Goal: Transaction & Acquisition: Subscribe to service/newsletter

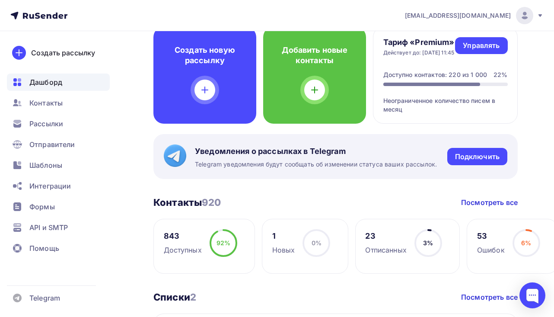
scroll to position [55, 0]
click at [92, 92] on ul "Дашборд Контакты Рассылки Отправители Шаблоны Интеграции Формы API и SMTP Помощь" at bounding box center [58, 167] width 103 height 188
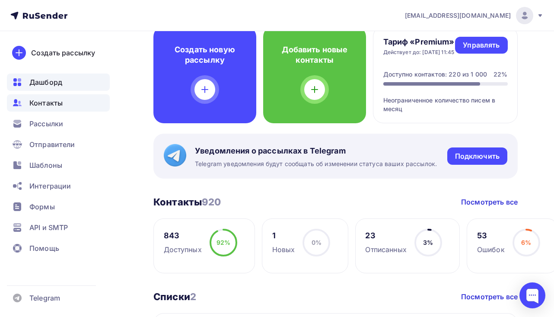
click at [90, 98] on div "Контакты" at bounding box center [58, 102] width 103 height 17
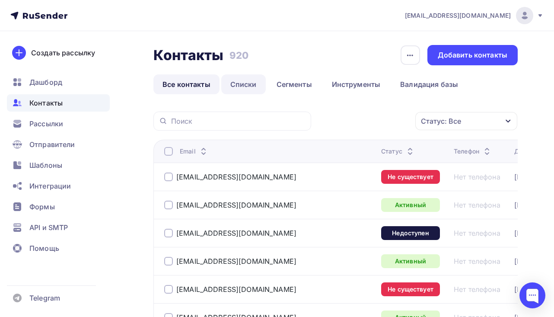
click at [235, 84] on link "Списки" at bounding box center [243, 84] width 44 height 20
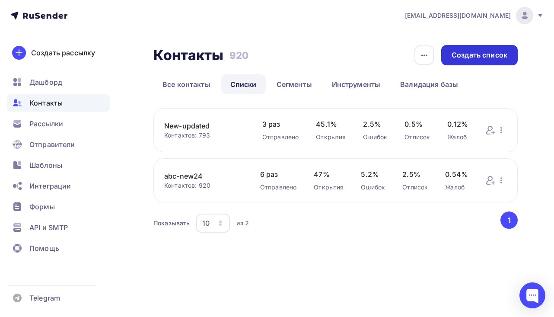
click at [483, 57] on div "Создать список" at bounding box center [479, 55] width 56 height 10
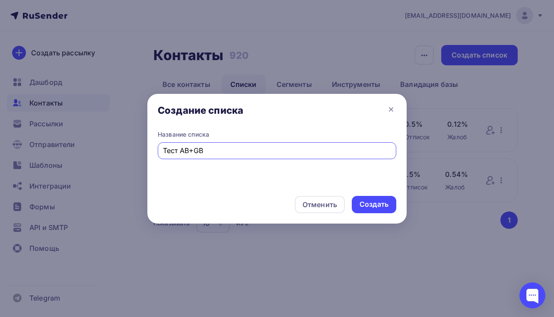
type input "Тест AB+GB"
click at [375, 200] on div "Создать" at bounding box center [373, 204] width 29 height 10
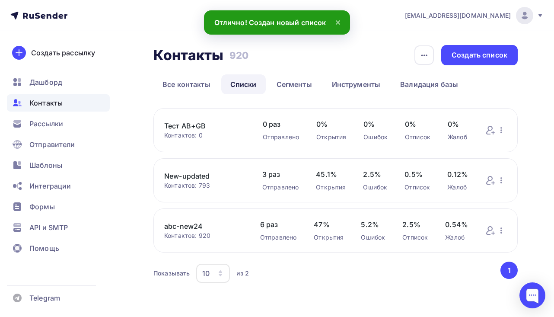
click at [214, 126] on link "Тест AB+GB" at bounding box center [204, 125] width 81 height 10
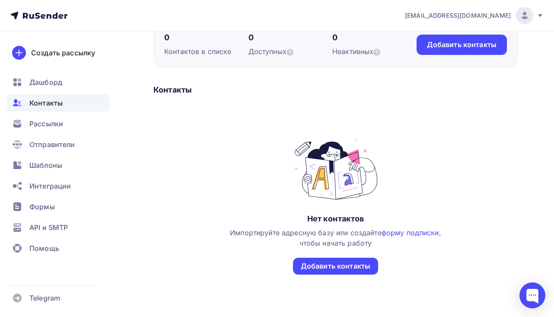
scroll to position [95, 0]
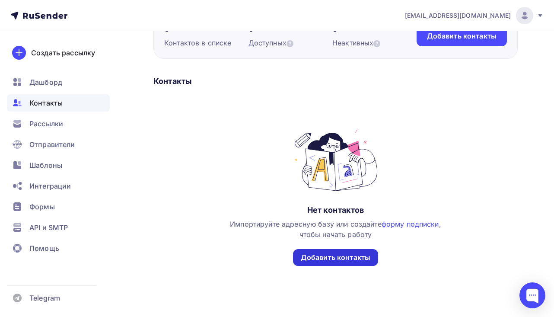
click at [360, 257] on div "Добавить контакты" at bounding box center [336, 257] width 70 height 10
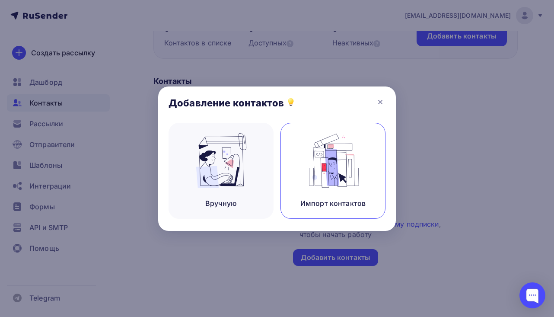
click at [369, 134] on div "Импорт контактов" at bounding box center [332, 171] width 105 height 96
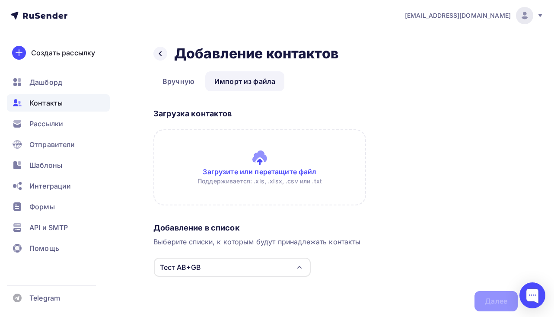
type input "C:\fakepath\122.numbers"
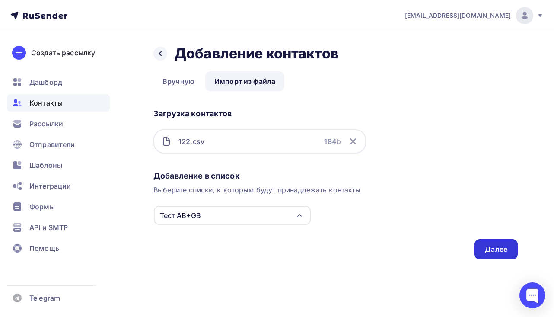
click at [494, 255] on div "Далее" at bounding box center [495, 249] width 43 height 20
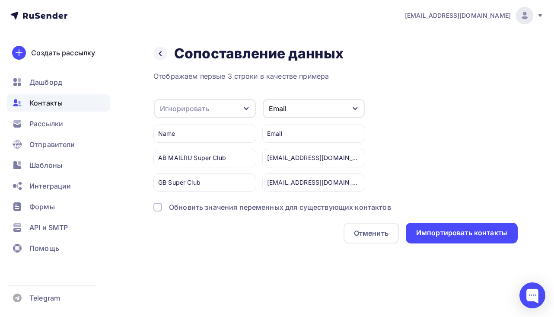
click at [247, 109] on icon "button" at bounding box center [246, 108] width 7 height 7
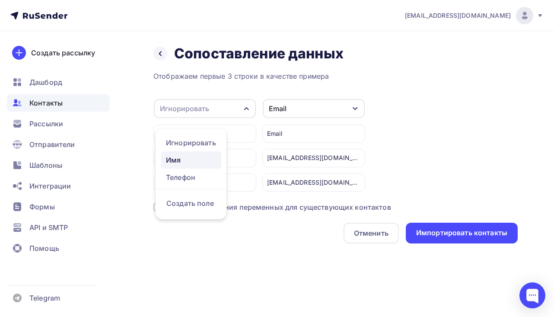
click at [192, 156] on div "Имя" at bounding box center [191, 160] width 50 height 10
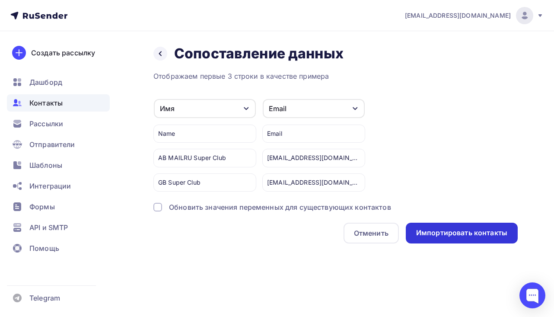
click at [424, 229] on div "Импортировать контакты" at bounding box center [461, 233] width 91 height 10
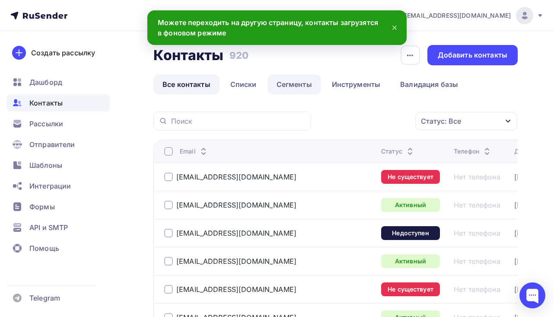
click at [288, 82] on link "Сегменты" at bounding box center [294, 84] width 54 height 20
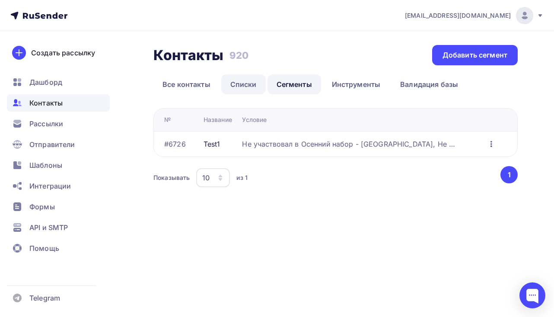
click at [228, 86] on link "Списки" at bounding box center [243, 84] width 44 height 20
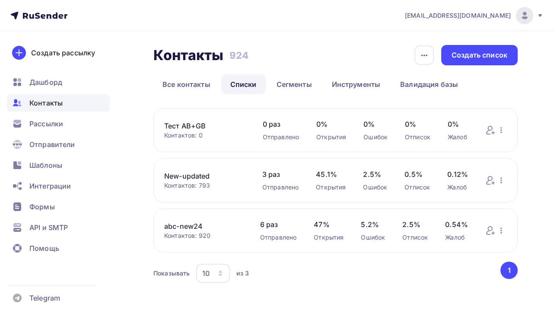
click at [200, 129] on link "Тест AB+GB" at bounding box center [204, 125] width 81 height 10
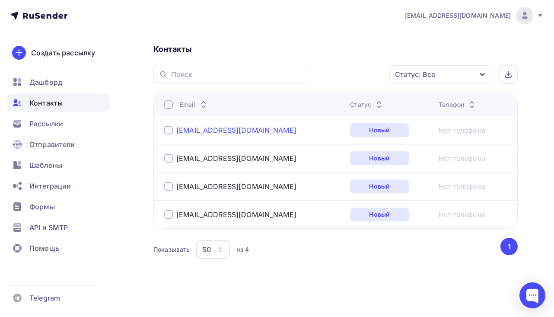
scroll to position [189, 0]
click at [466, 105] on icon at bounding box center [471, 106] width 10 height 10
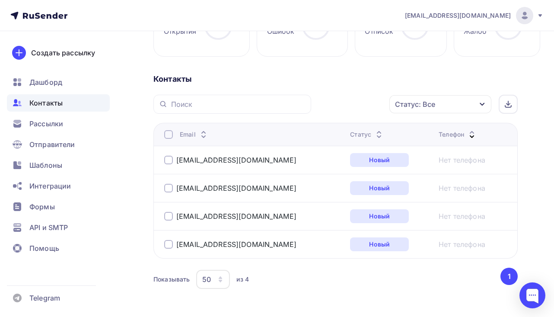
scroll to position [167, 0]
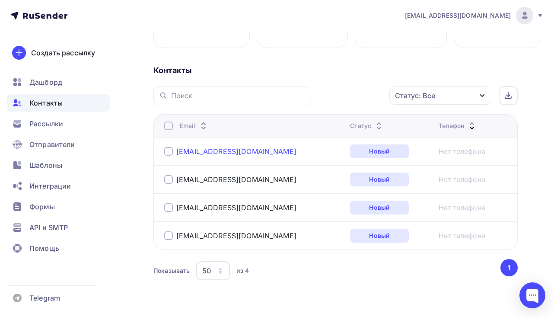
click at [225, 155] on link "barinov55@mail.ru" at bounding box center [236, 151] width 120 height 9
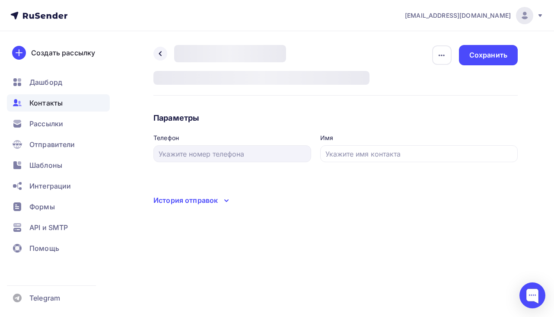
type input "AB MAILRU Super Club"
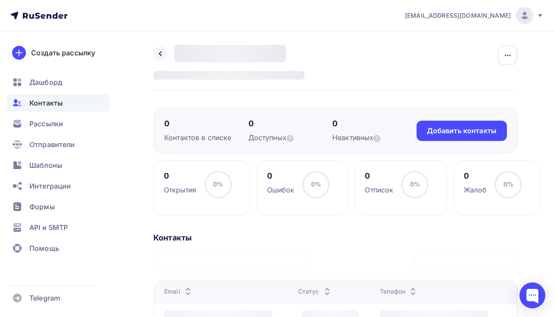
scroll to position [167, 0]
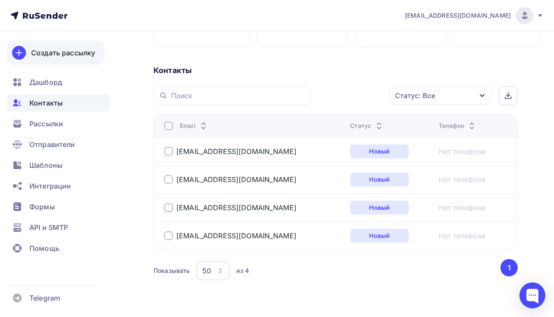
click at [80, 52] on div "Создать рассылку" at bounding box center [63, 53] width 64 height 10
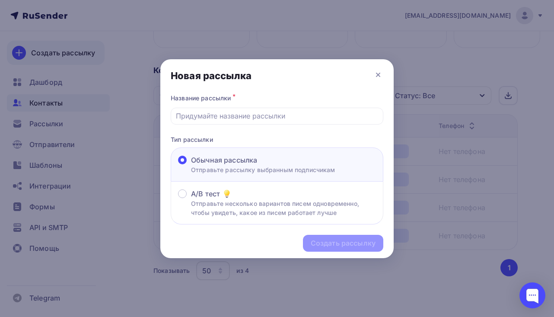
click at [80, 52] on div at bounding box center [277, 158] width 554 height 317
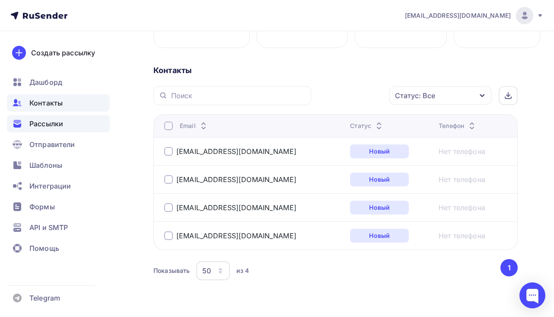
click at [62, 131] on div "Рассылки" at bounding box center [58, 123] width 103 height 17
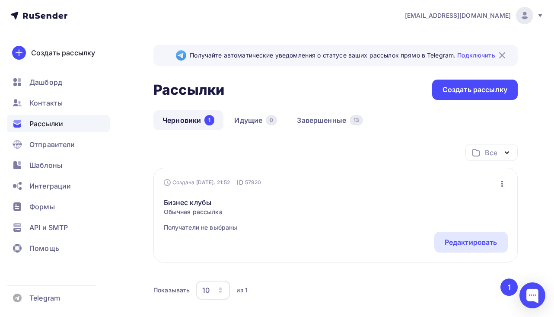
click at [502, 183] on icon "button" at bounding box center [502, 183] width 10 height 10
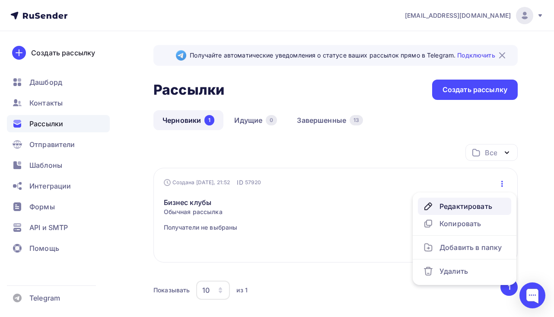
click at [485, 211] on div "Редактировать" at bounding box center [464, 206] width 83 height 10
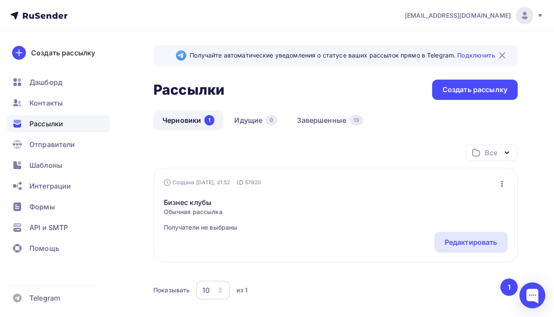
click at [501, 179] on icon "button" at bounding box center [502, 183] width 10 height 10
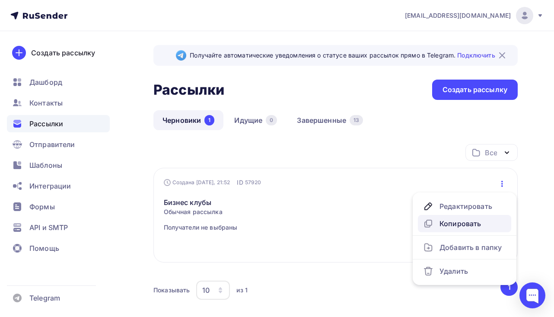
click at [488, 229] on link "Копировать" at bounding box center [464, 223] width 93 height 17
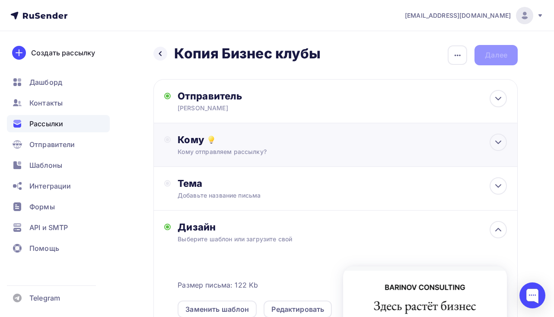
click at [374, 141] on div "Кому" at bounding box center [341, 139] width 329 height 12
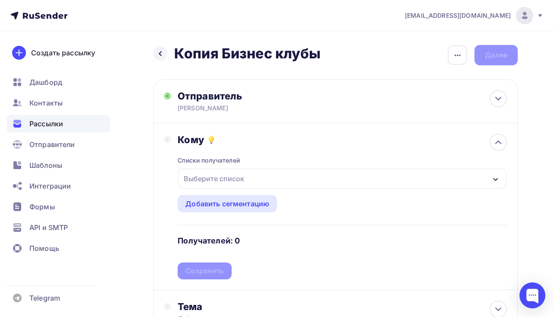
click at [262, 177] on div "Выберите список" at bounding box center [342, 178] width 328 height 20
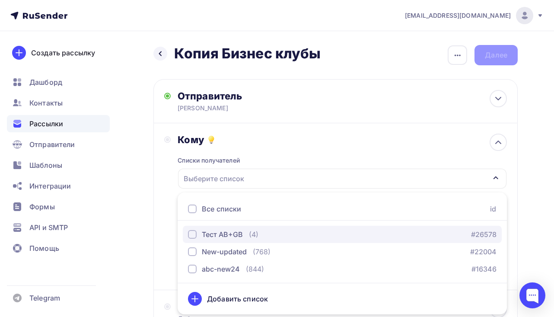
click at [249, 231] on div "(4)" at bounding box center [254, 234] width 10 height 10
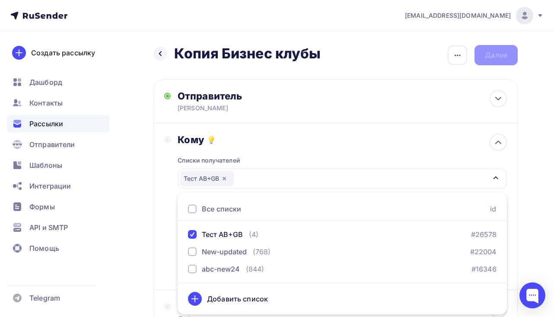
click at [168, 228] on div "Кому Списки получателей Тест AB+GB Все списки id Тест AB+GB (4) #26578 New-upda…" at bounding box center [335, 206] width 342 height 146
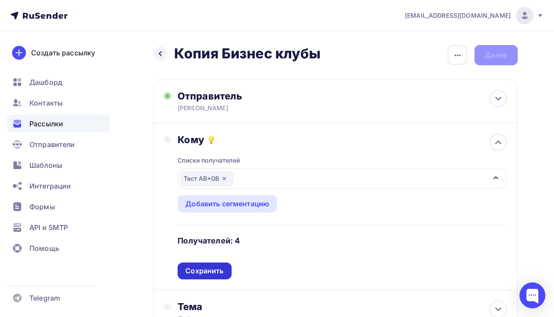
click at [213, 274] on div "Сохранить" at bounding box center [204, 271] width 38 height 10
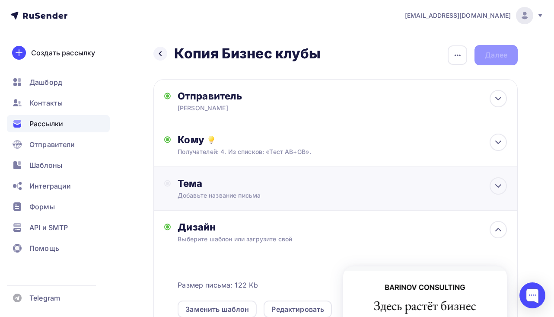
click at [240, 196] on div "Добавьте название письма" at bounding box center [254, 195] width 154 height 9
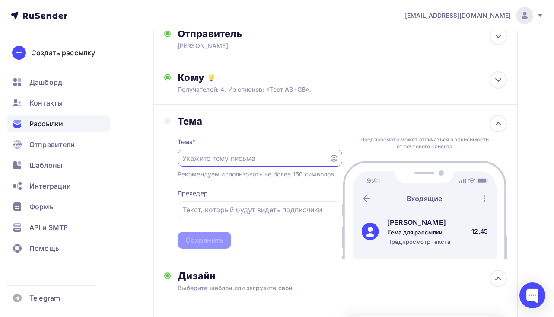
scroll to position [64, 0]
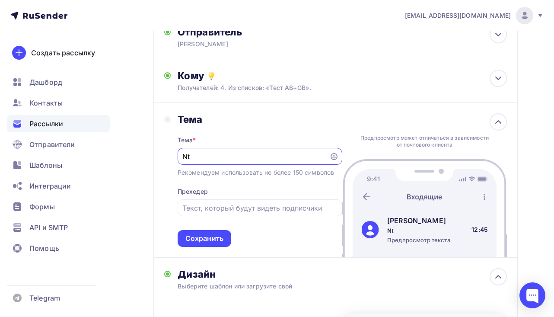
type input "N"
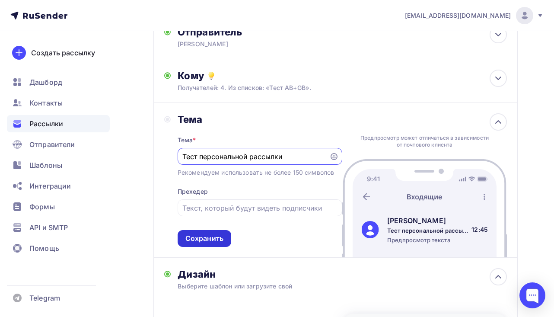
type input "Тест персональной рассылки"
click at [217, 246] on div "Сохранить" at bounding box center [204, 238] width 54 height 17
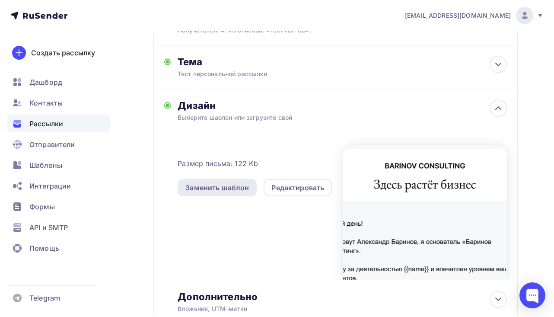
scroll to position [144, 0]
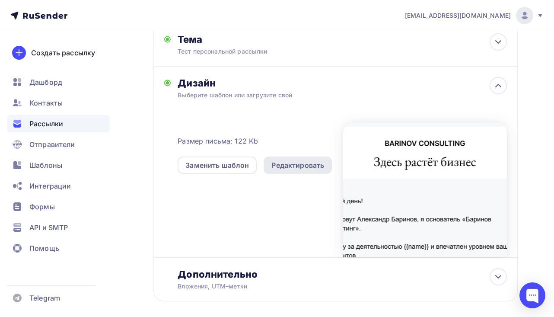
click at [302, 162] on div "Редактировать" at bounding box center [297, 165] width 53 height 10
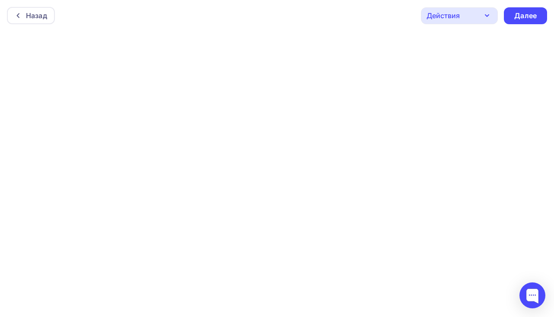
scroll to position [1, 0]
click at [535, 14] on div "Далее" at bounding box center [525, 15] width 22 height 10
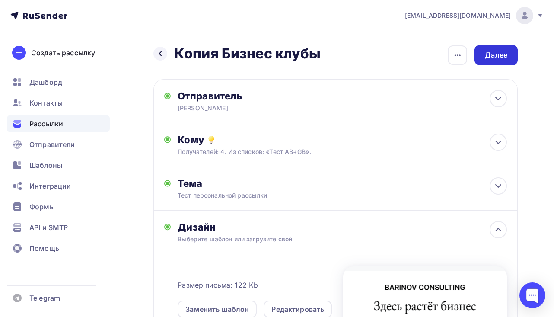
click at [503, 60] on div "Далее" at bounding box center [495, 55] width 43 height 20
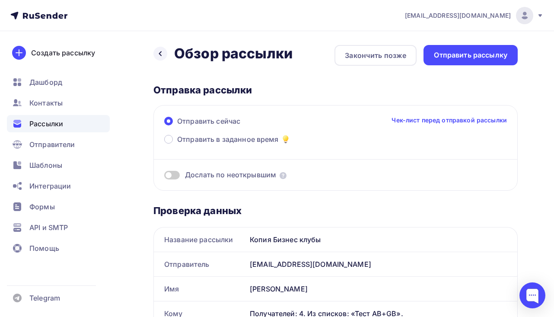
click at [503, 60] on div "Отправить рассылку" at bounding box center [470, 55] width 94 height 20
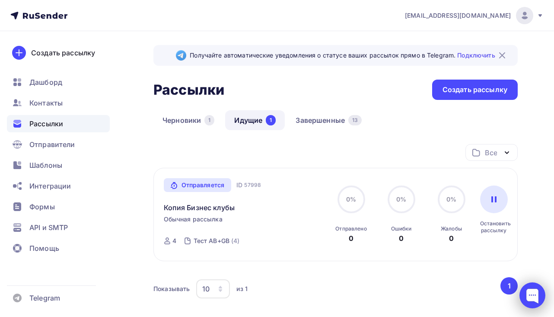
click at [530, 296] on div at bounding box center [532, 295] width 26 height 26
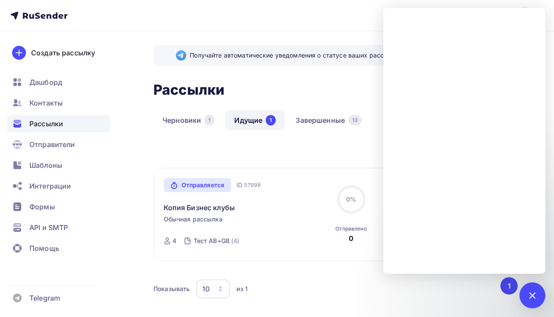
click at [283, 247] on div "Отправляется Запущена Сегодня, 15:55 ID 57998 Копия Бизнес клубы Обычная рассыл…" at bounding box center [245, 214] width 162 height 73
click at [535, 295] on div at bounding box center [532, 295] width 12 height 12
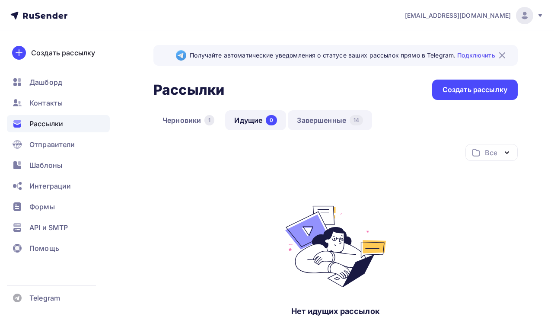
click at [333, 120] on link "Завершенные 14" at bounding box center [330, 120] width 84 height 20
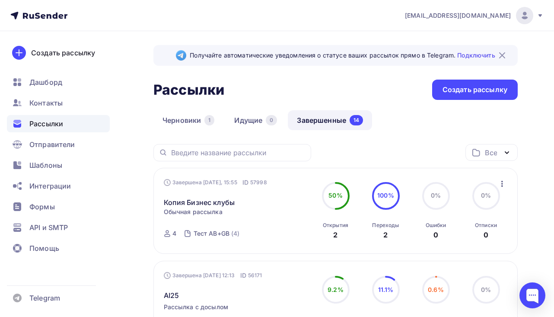
click at [504, 53] on img at bounding box center [502, 55] width 10 height 10
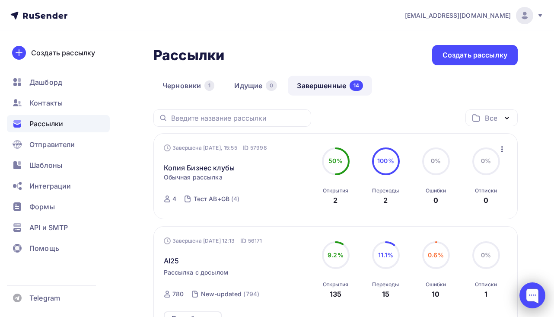
click at [531, 281] on div at bounding box center [532, 295] width 37 height 37
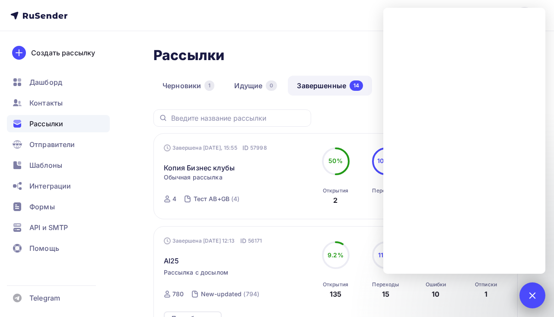
click at [535, 301] on div at bounding box center [532, 295] width 26 height 26
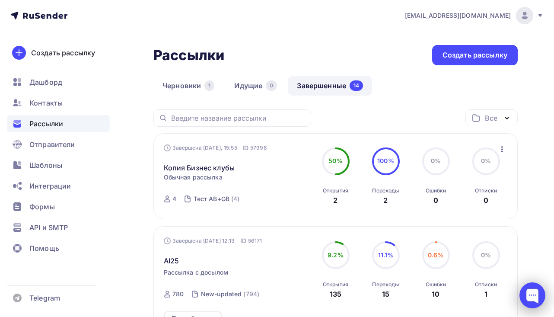
click at [535, 301] on div at bounding box center [532, 295] width 26 height 26
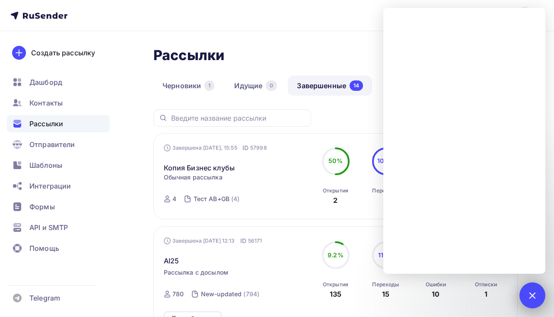
click at [535, 301] on div at bounding box center [532, 295] width 26 height 26
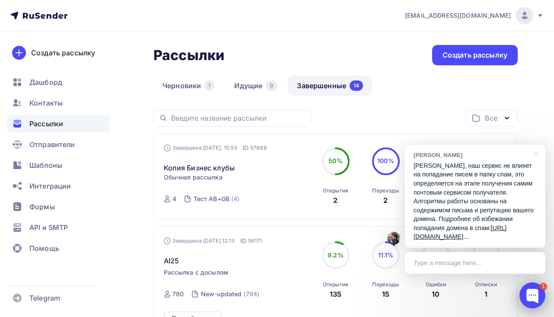
click at [533, 287] on div at bounding box center [532, 295] width 26 height 26
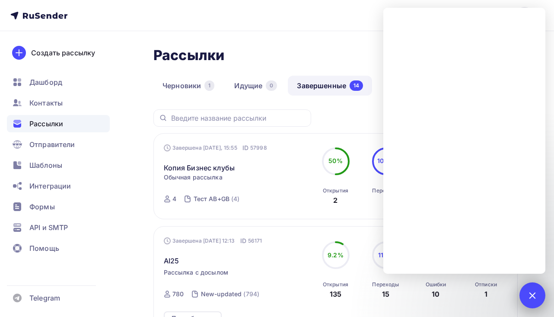
click at [533, 287] on div "1" at bounding box center [532, 295] width 26 height 26
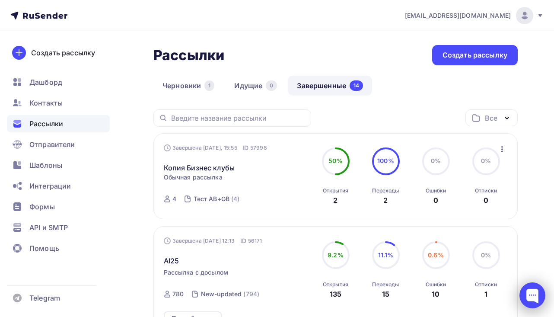
click at [532, 287] on div at bounding box center [532, 295] width 26 height 26
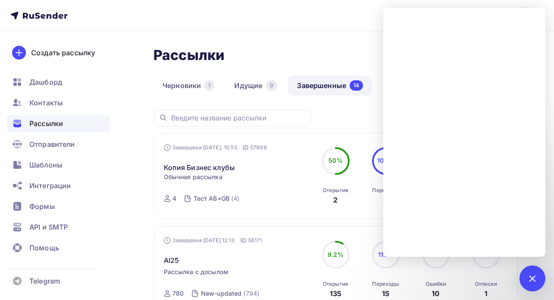
click at [326, 138] on div "Завершена Сегодня, 15:55 ID 57998 Копия Бизнес клубы Статистика Обзор рассылки …" at bounding box center [335, 176] width 364 height 86
click at [535, 284] on div "1" at bounding box center [532, 279] width 26 height 26
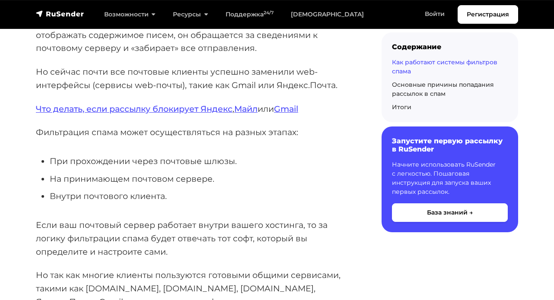
scroll to position [477, 0]
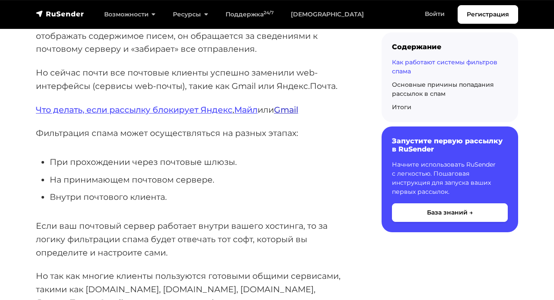
click at [298, 115] on link "Gmail" at bounding box center [286, 110] width 24 height 10
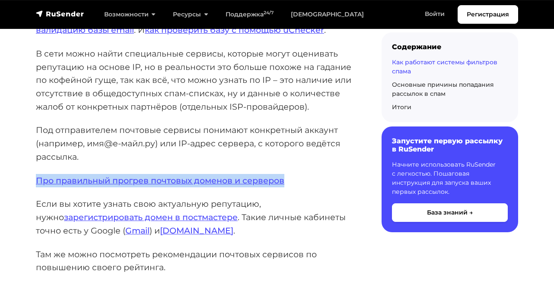
scroll to position [2626, 0]
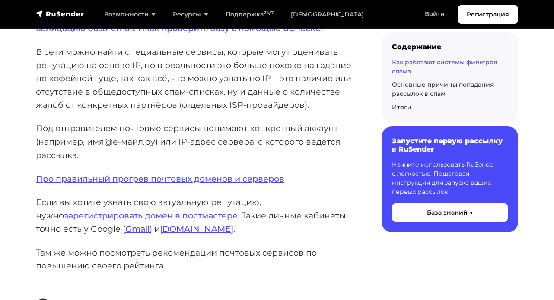
click at [228, 196] on p "Если вы хотите узнать свою актуальную репутацию, нужно зарегистрировать домен в…" at bounding box center [195, 216] width 318 height 40
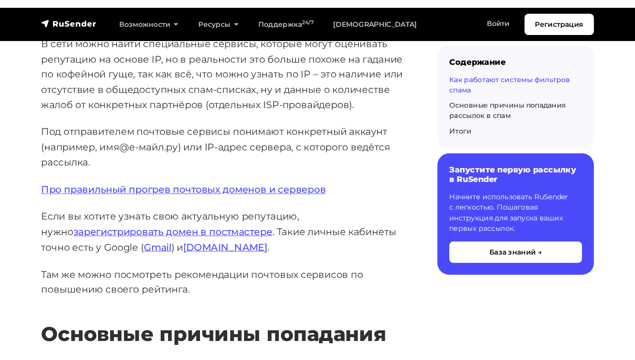
scroll to position [2646, 0]
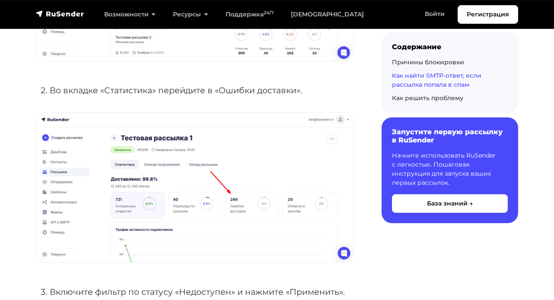
scroll to position [1025, 0]
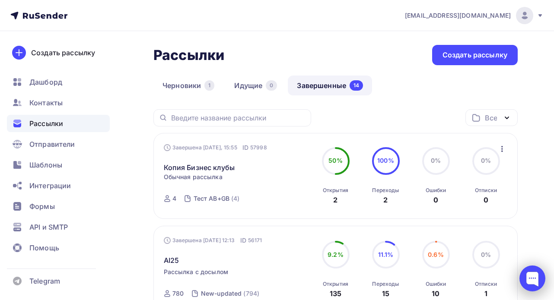
click at [532, 281] on div at bounding box center [532, 279] width 26 height 26
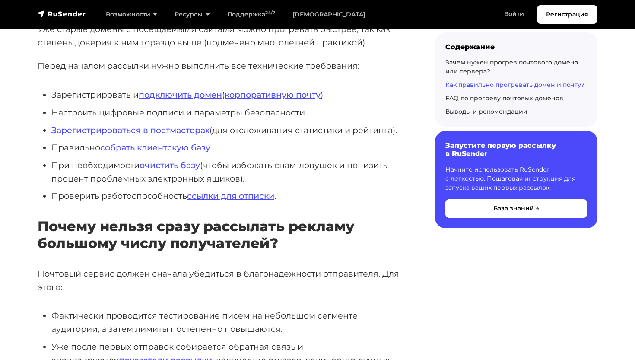
scroll to position [1579, 0]
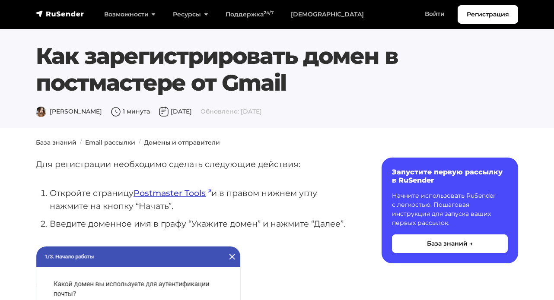
click at [182, 191] on link "Postmaster Tools" at bounding box center [172, 193] width 78 height 10
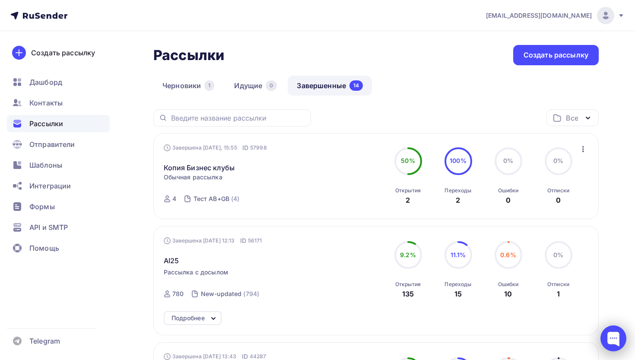
click at [605, 334] on div at bounding box center [613, 338] width 26 height 26
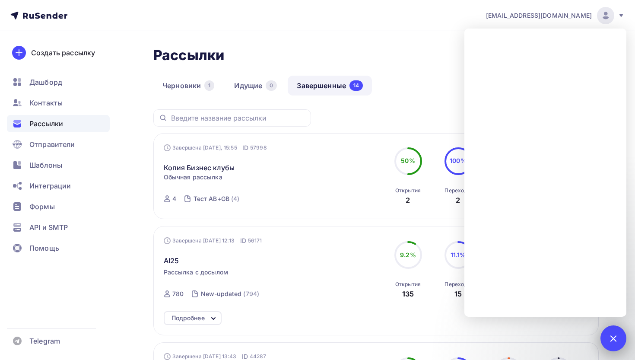
click at [611, 334] on div at bounding box center [613, 338] width 12 height 12
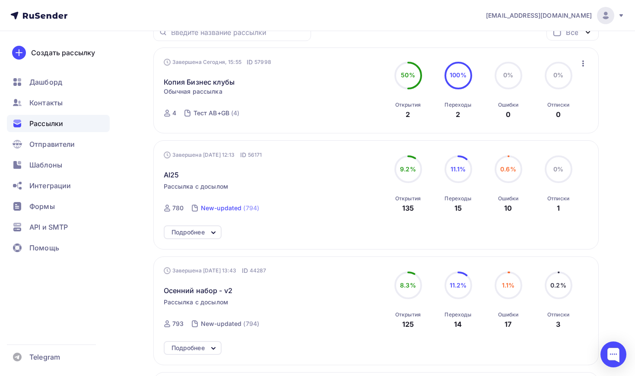
scroll to position [86, 0]
click at [60, 106] on span "Контакты" at bounding box center [45, 103] width 33 height 10
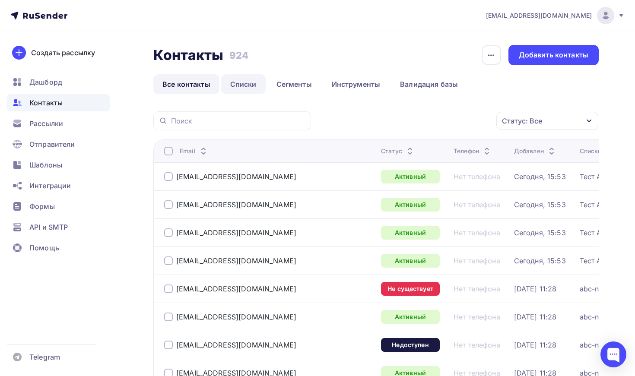
click at [247, 84] on link "Списки" at bounding box center [243, 84] width 44 height 20
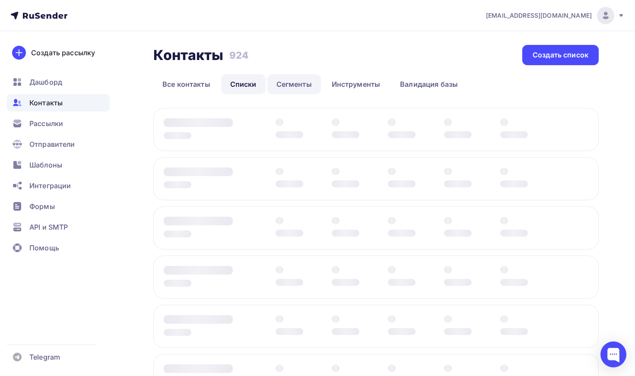
click at [288, 84] on link "Сегменты" at bounding box center [294, 84] width 54 height 20
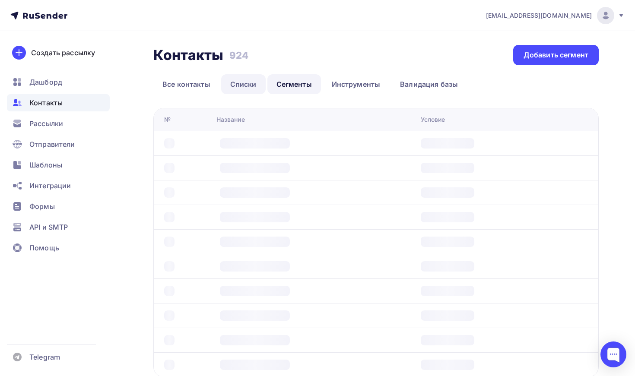
click at [244, 88] on link "Списки" at bounding box center [243, 84] width 44 height 20
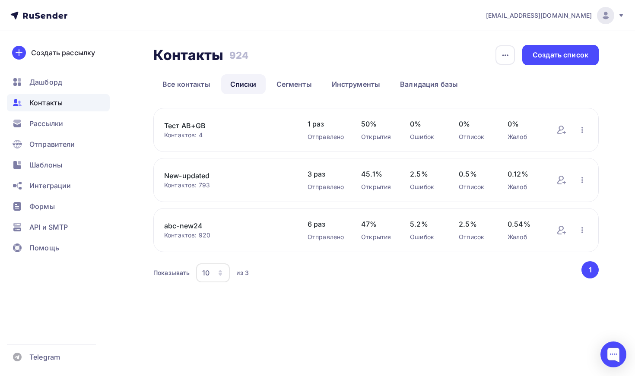
click at [180, 179] on link "New-updated" at bounding box center [227, 176] width 126 height 10
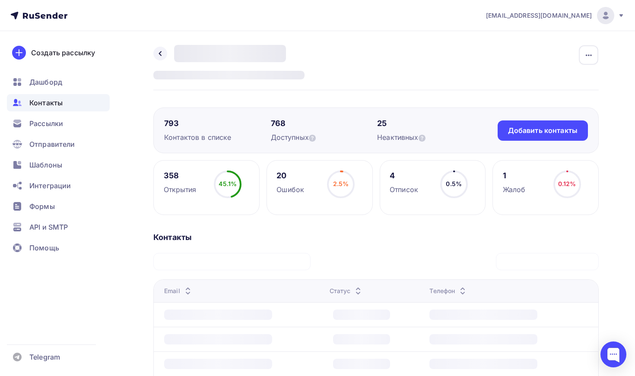
click at [343, 177] on circle at bounding box center [341, 184] width 26 height 26
click at [529, 184] on div "1 Жалоб 0.12% 0.12%" at bounding box center [545, 187] width 106 height 55
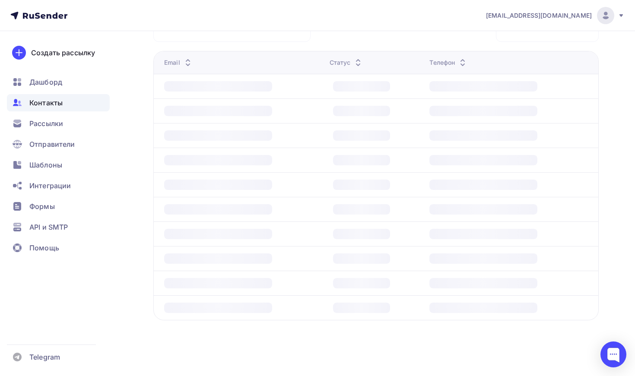
scroll to position [229, 0]
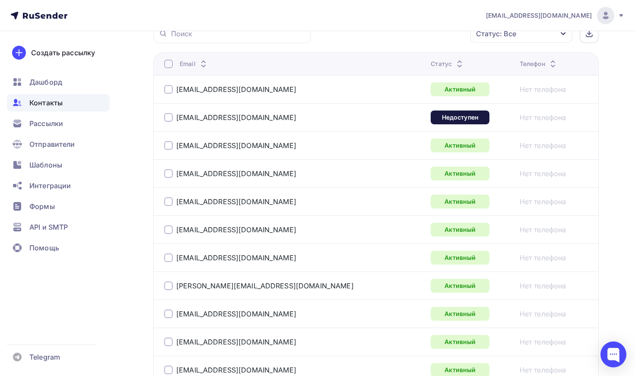
click at [427, 60] on th "Статус" at bounding box center [471, 63] width 89 height 23
click at [431, 66] on div "Статус" at bounding box center [448, 64] width 34 height 9
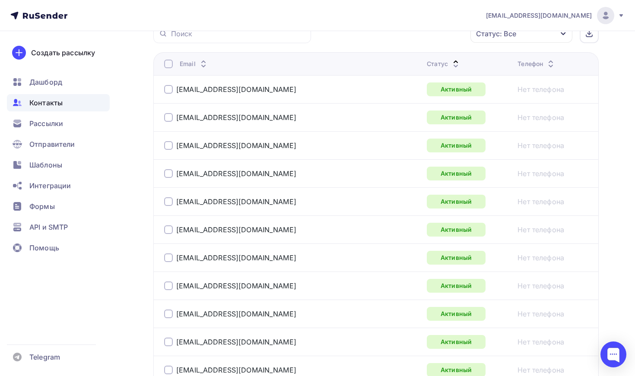
click at [427, 66] on div "Статус" at bounding box center [444, 64] width 34 height 9
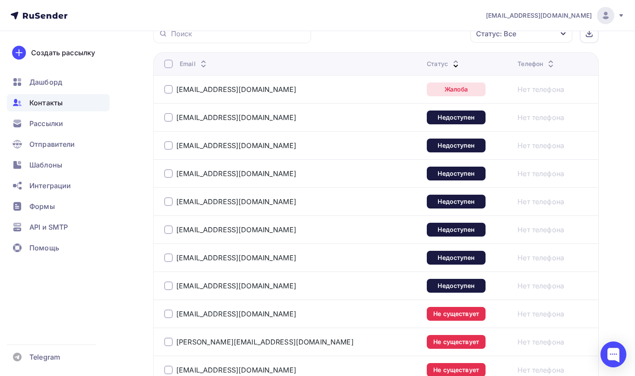
click at [165, 90] on div at bounding box center [168, 89] width 9 height 9
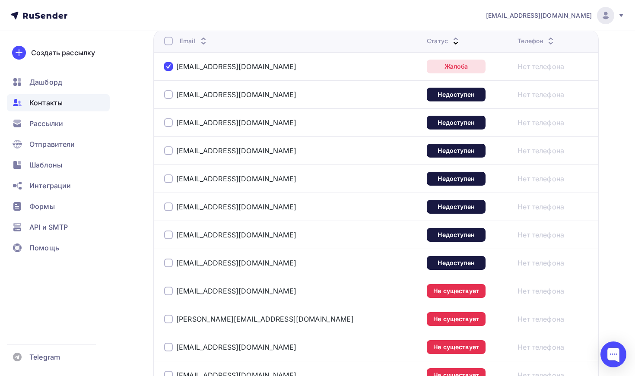
scroll to position [251, 0]
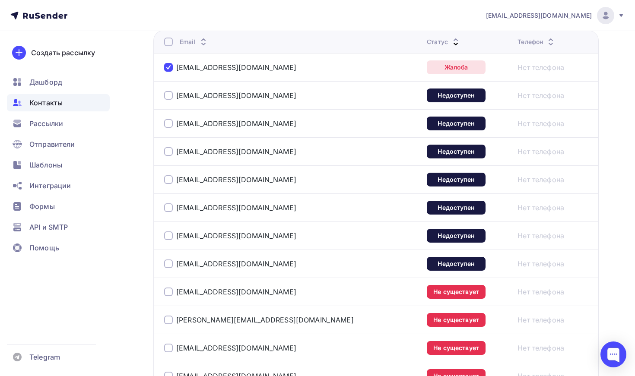
click at [165, 96] on div at bounding box center [168, 95] width 9 height 9
click at [167, 123] on div at bounding box center [168, 123] width 9 height 9
click at [168, 152] on div at bounding box center [168, 151] width 9 height 9
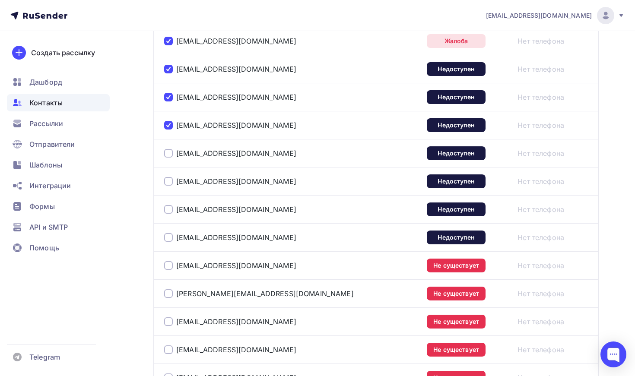
click at [168, 153] on div at bounding box center [168, 153] width 9 height 9
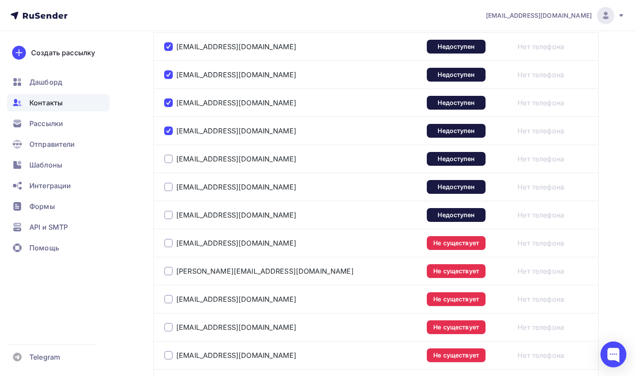
scroll to position [301, 0]
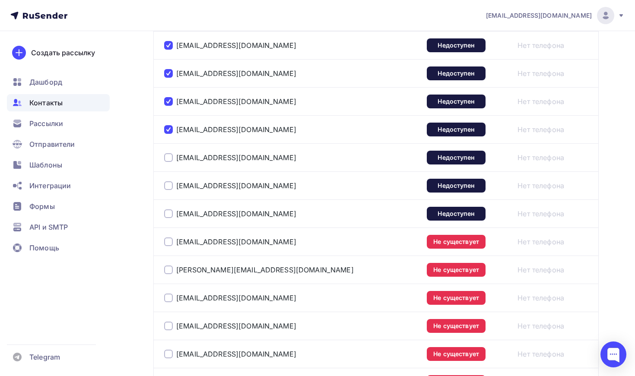
click at [166, 165] on div "[EMAIL_ADDRESS][DOMAIN_NAME]" at bounding box center [272, 158] width 216 height 14
click at [166, 161] on div at bounding box center [168, 157] width 9 height 9
click at [168, 188] on div at bounding box center [168, 185] width 9 height 9
click at [168, 195] on td "[EMAIL_ADDRESS][DOMAIN_NAME]" at bounding box center [288, 185] width 270 height 28
click at [168, 212] on div at bounding box center [168, 213] width 9 height 9
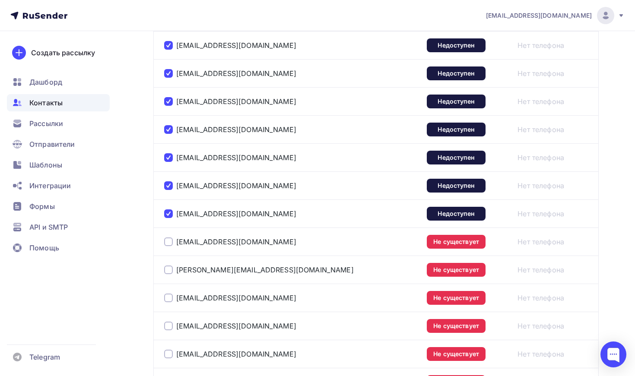
scroll to position [361, 0]
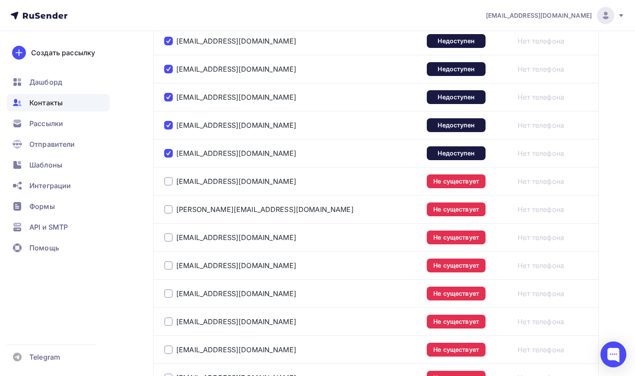
click at [168, 182] on div at bounding box center [168, 181] width 9 height 9
click at [169, 206] on div at bounding box center [168, 209] width 9 height 9
click at [170, 239] on div at bounding box center [168, 237] width 9 height 9
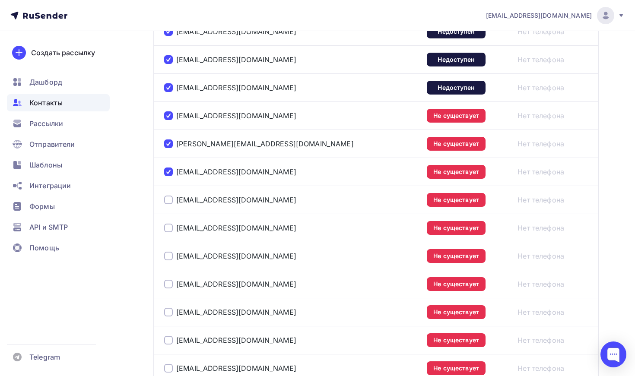
scroll to position [465, 0]
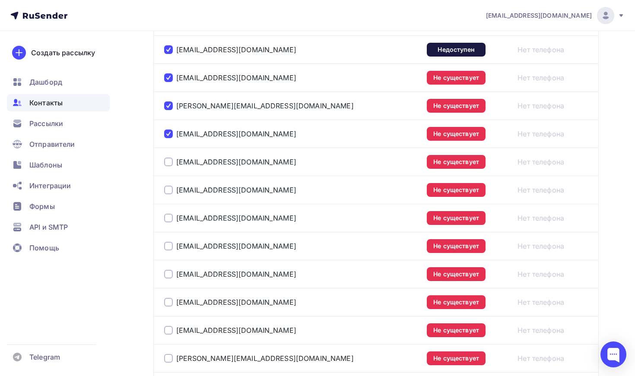
click at [168, 163] on div at bounding box center [168, 162] width 9 height 9
click at [165, 192] on div at bounding box center [168, 190] width 9 height 9
click at [167, 217] on div at bounding box center [168, 218] width 9 height 9
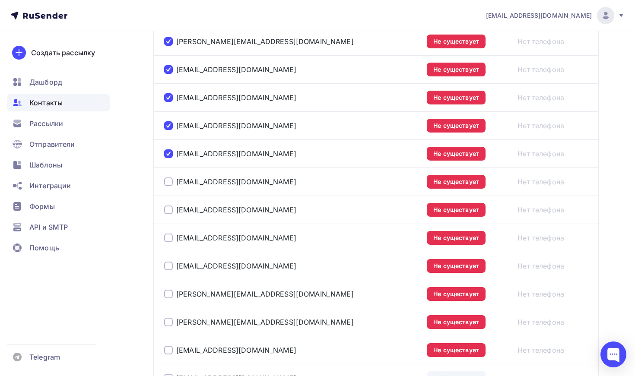
scroll to position [531, 0]
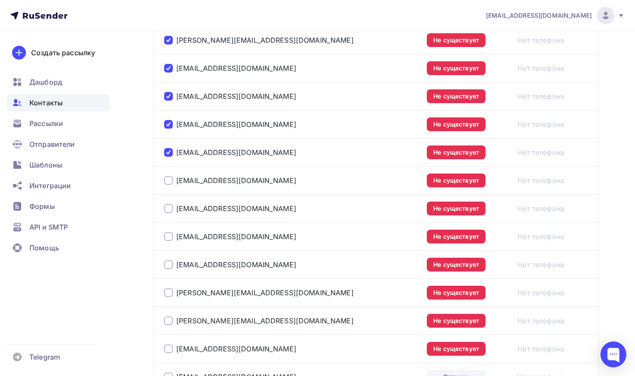
click at [167, 182] on div at bounding box center [168, 180] width 9 height 9
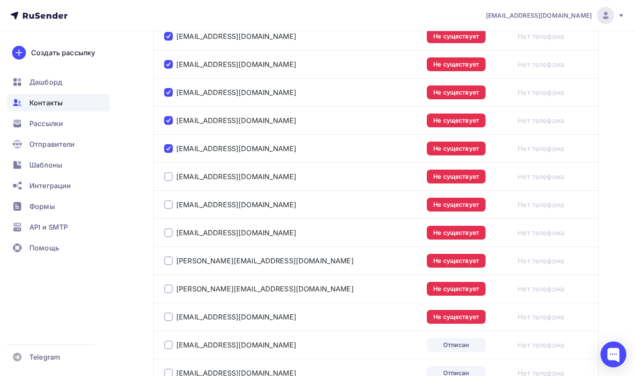
scroll to position [567, 0]
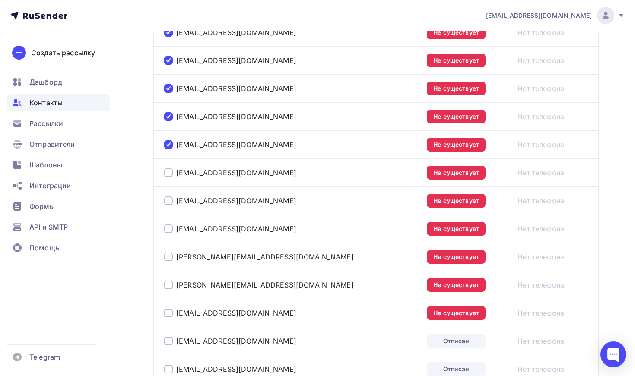
click at [170, 170] on div at bounding box center [168, 172] width 9 height 9
click at [166, 203] on div at bounding box center [168, 200] width 9 height 9
click at [168, 231] on div at bounding box center [168, 229] width 9 height 9
click at [169, 256] on div at bounding box center [168, 257] width 9 height 9
click at [169, 286] on div at bounding box center [168, 285] width 9 height 9
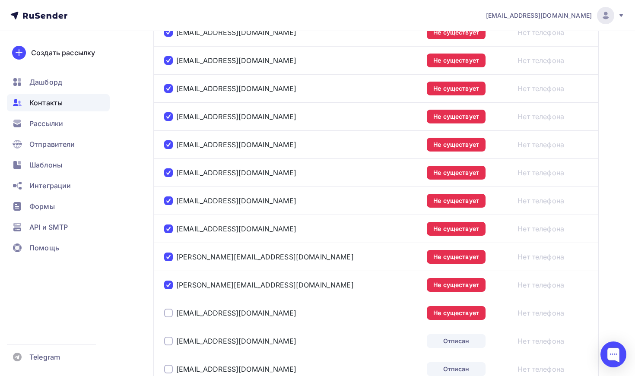
click at [171, 317] on div at bounding box center [168, 313] width 9 height 9
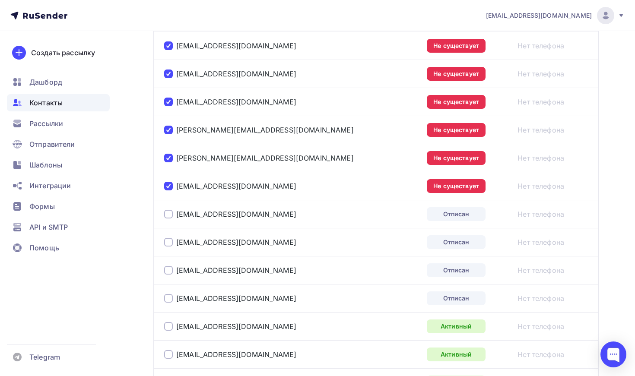
scroll to position [693, 0]
click at [169, 301] on div at bounding box center [168, 299] width 9 height 9
click at [170, 272] on div at bounding box center [168, 270] width 9 height 9
click at [170, 247] on div at bounding box center [168, 242] width 9 height 9
click at [170, 217] on div at bounding box center [168, 214] width 9 height 9
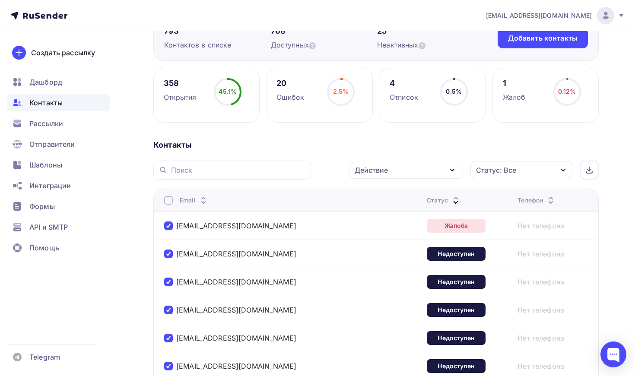
scroll to position [124, 0]
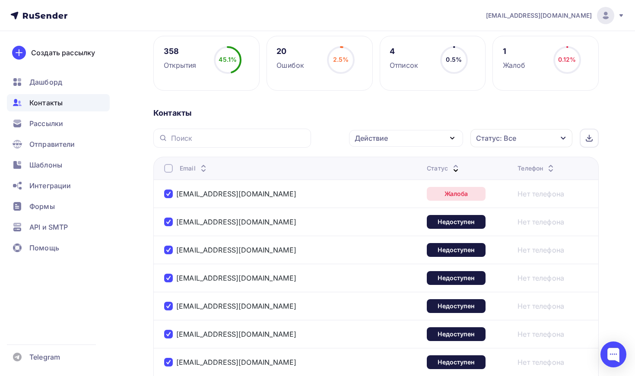
click at [440, 131] on div "Действие" at bounding box center [406, 138] width 114 height 17
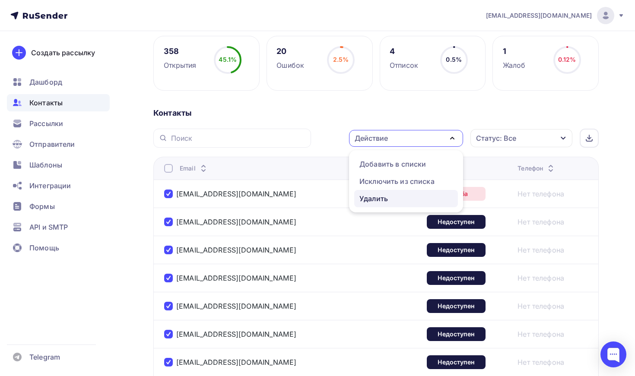
click at [393, 198] on div "Удалить" at bounding box center [405, 198] width 93 height 10
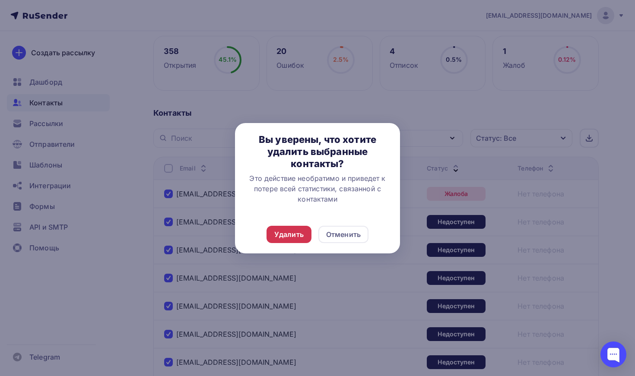
click at [298, 231] on div "Удалить" at bounding box center [288, 234] width 29 height 10
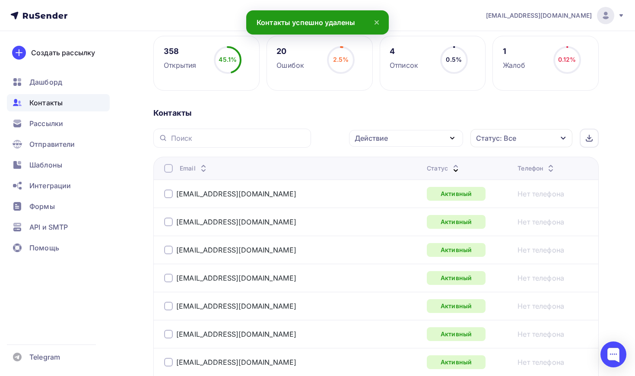
click at [450, 167] on icon at bounding box center [455, 170] width 10 height 10
click at [427, 168] on div "Статус" at bounding box center [444, 168] width 34 height 9
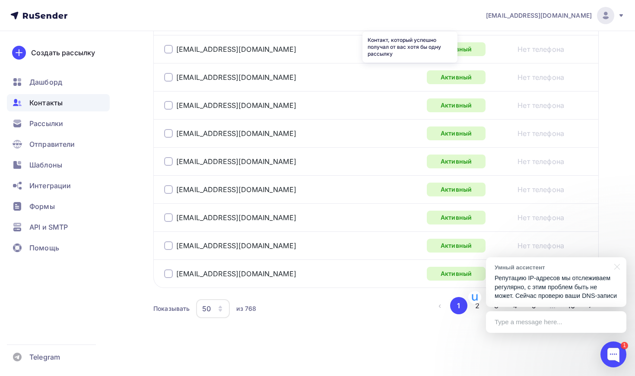
scroll to position [1421, 0]
click at [539, 274] on p "Репутацию IP-адресов мы отслеживаем регулярно, с этим проблем быть не может. Се…" at bounding box center [555, 287] width 123 height 27
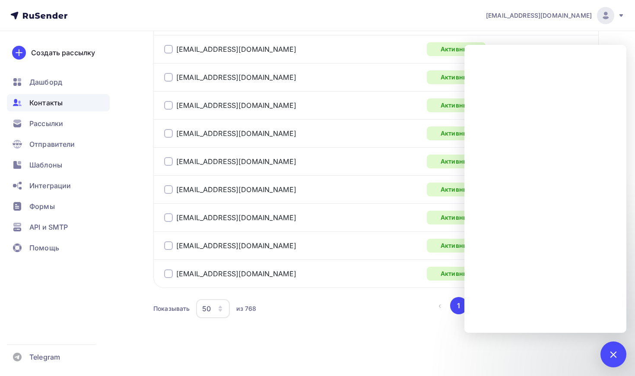
click at [616, 354] on div at bounding box center [613, 354] width 12 height 12
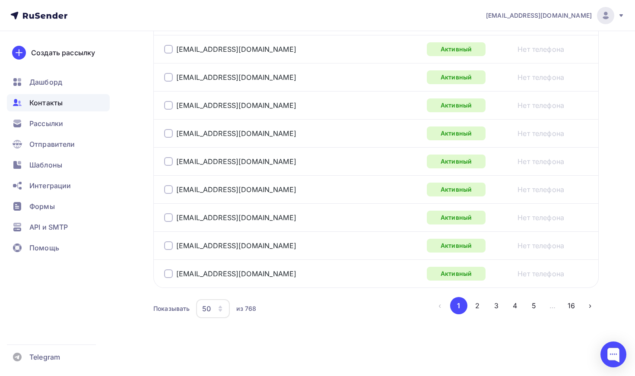
click at [218, 318] on button "50" at bounding box center [213, 309] width 35 height 20
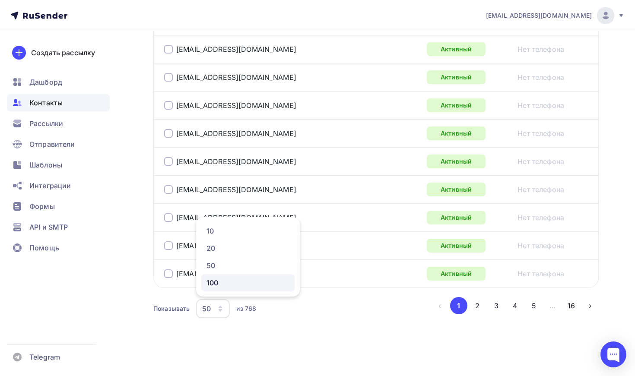
click at [232, 286] on div "100" at bounding box center [247, 283] width 83 height 10
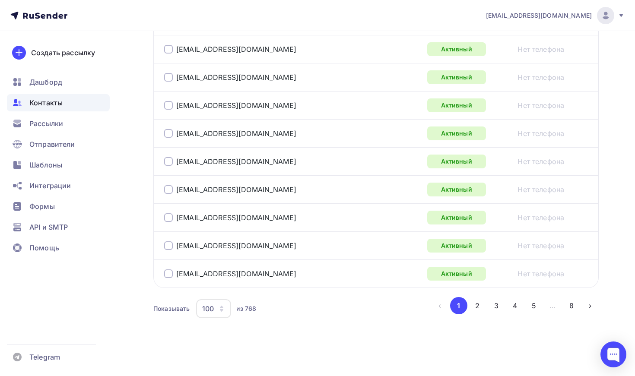
scroll to position [2824, 0]
click at [472, 308] on button "2" at bounding box center [477, 305] width 17 height 17
click at [495, 309] on button "3" at bounding box center [496, 305] width 17 height 17
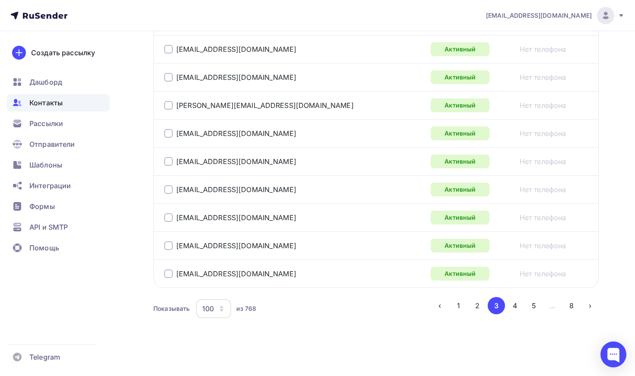
click at [514, 315] on div "Показывать 100 10 20 50 100 из 768 ‹ 1 2 3 4 5 … 8 ›" at bounding box center [375, 308] width 445 height 23
click at [516, 307] on button "4" at bounding box center [514, 305] width 17 height 17
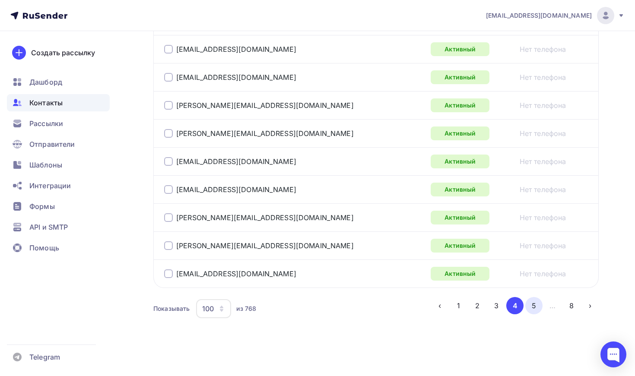
click at [529, 306] on button "5" at bounding box center [533, 305] width 17 height 17
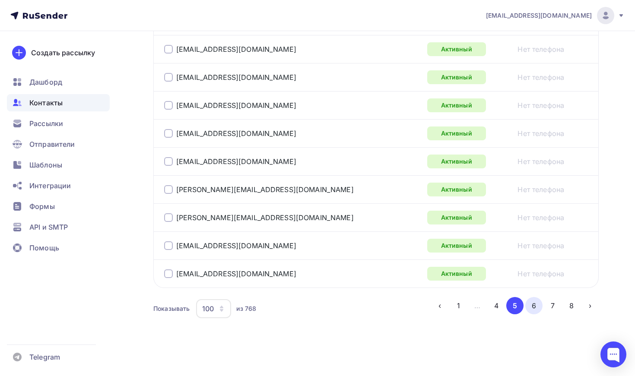
click at [533, 305] on button "6" at bounding box center [533, 305] width 17 height 17
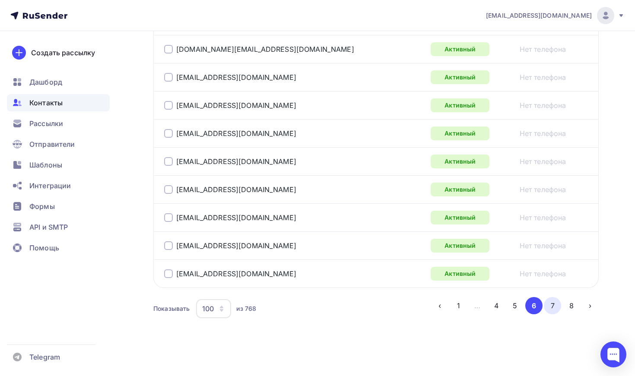
click at [545, 307] on button "7" at bounding box center [552, 305] width 17 height 17
click at [568, 308] on button "8" at bounding box center [571, 305] width 17 height 17
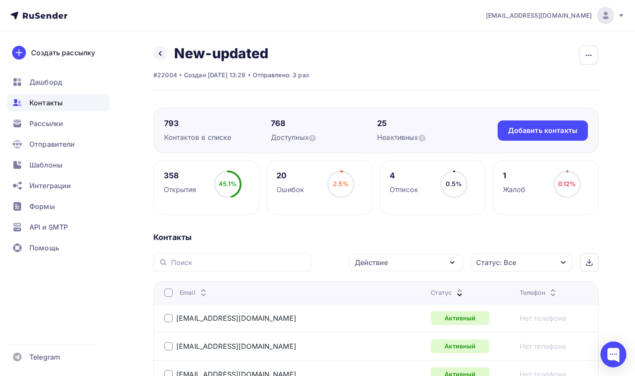
scroll to position [0, 0]
click at [222, 48] on h2 "New-updated" at bounding box center [221, 53] width 95 height 17
click at [159, 54] on icon at bounding box center [160, 53] width 7 height 7
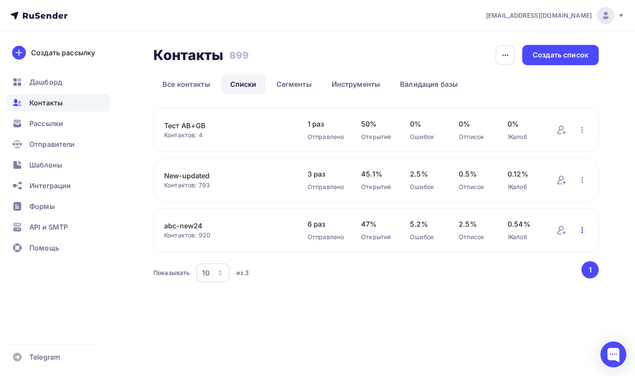
click at [583, 230] on icon "button" at bounding box center [582, 230] width 10 height 10
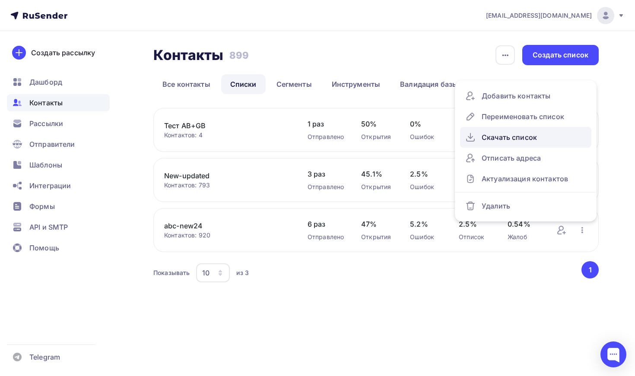
click at [553, 135] on div "Скачать список" at bounding box center [525, 137] width 121 height 14
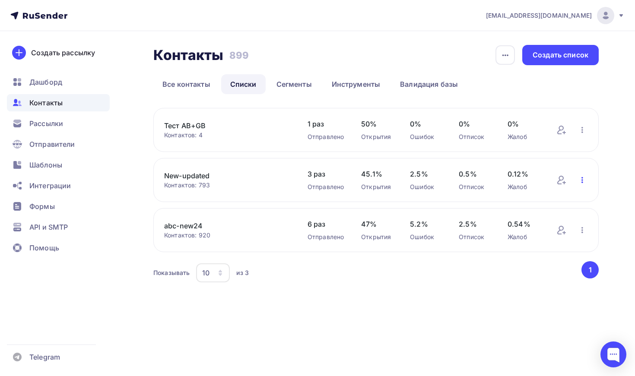
click at [580, 183] on icon "button" at bounding box center [582, 180] width 10 height 10
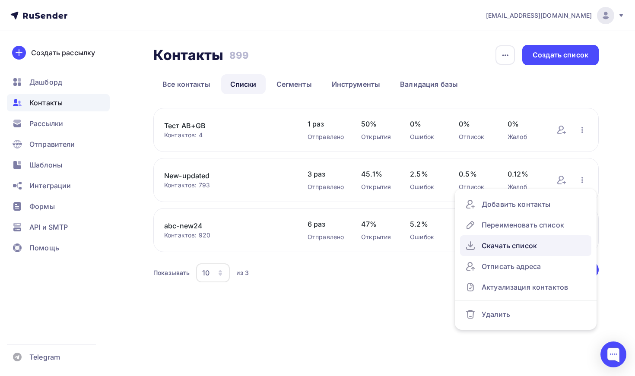
click at [540, 238] on link "Скачать список" at bounding box center [525, 245] width 131 height 21
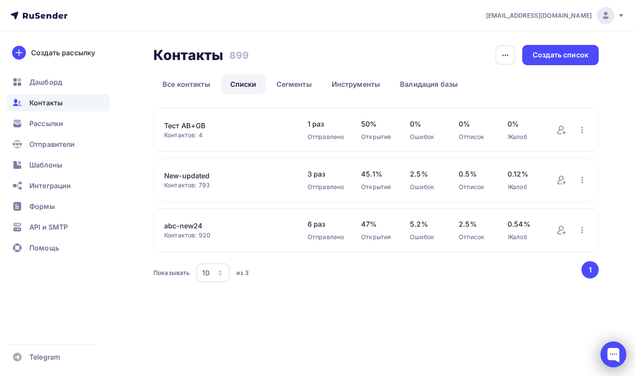
click at [607, 348] on div at bounding box center [613, 355] width 26 height 26
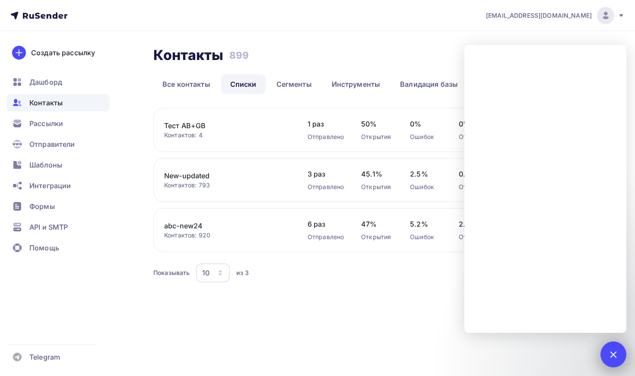
click at [607, 348] on div "1" at bounding box center [613, 355] width 26 height 26
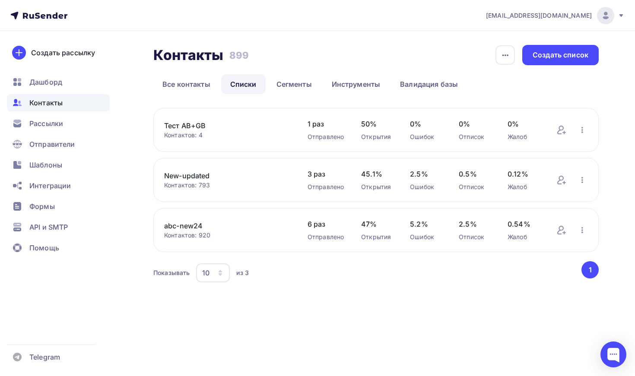
click at [416, 176] on span "2.5%" at bounding box center [426, 174] width 32 height 10
click at [175, 178] on link "New-updated" at bounding box center [227, 176] width 126 height 10
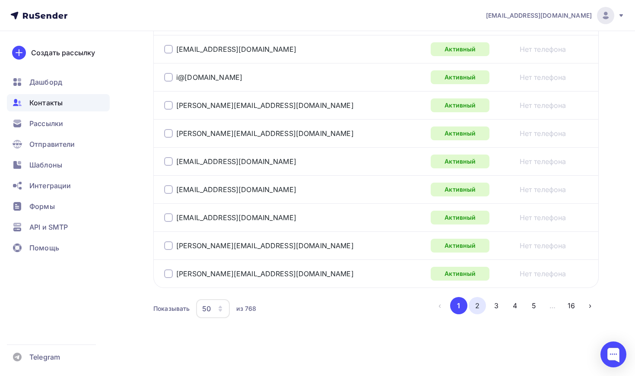
click at [478, 309] on button "2" at bounding box center [477, 305] width 17 height 17
click at [494, 309] on button "3" at bounding box center [496, 305] width 17 height 17
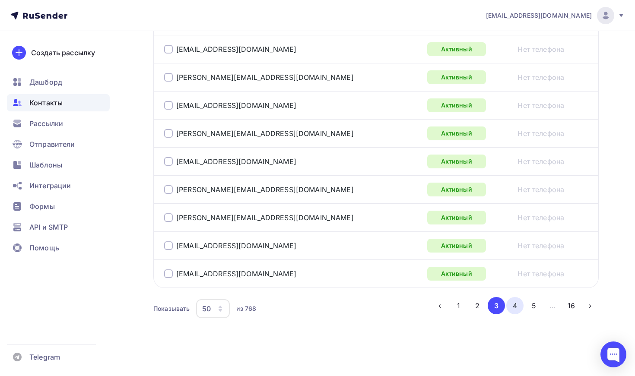
click at [521, 310] on button "4" at bounding box center [514, 305] width 17 height 17
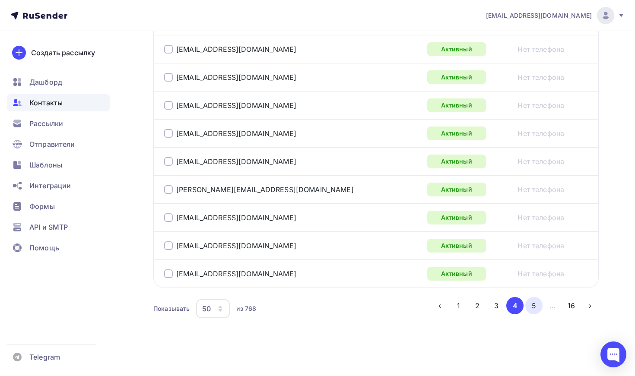
click at [533, 309] on button "5" at bounding box center [533, 305] width 17 height 17
click at [563, 307] on button "16" at bounding box center [571, 305] width 17 height 17
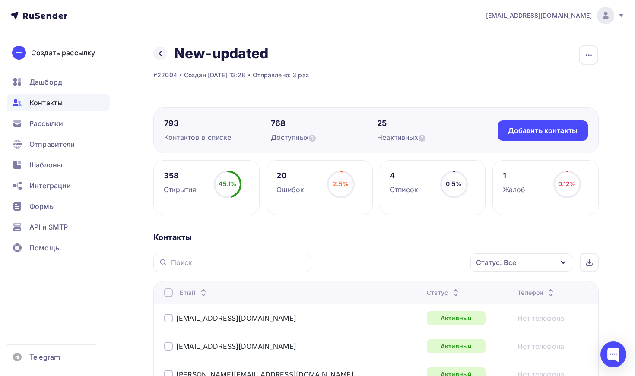
scroll to position [0, 0]
click at [161, 55] on icon at bounding box center [160, 53] width 7 height 7
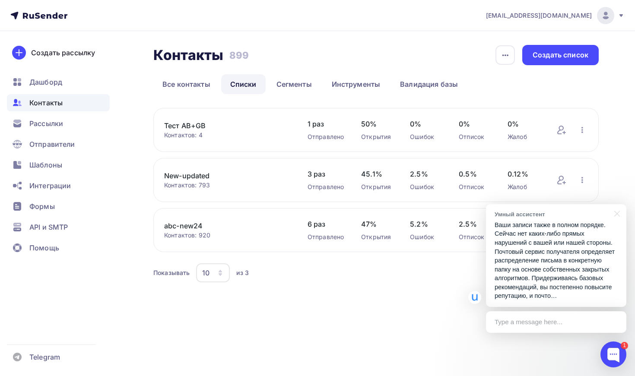
click at [560, 266] on p "Ваши записи также в полном порядке. Сейчас нет каких-либо прямых нарушений с ва…" at bounding box center [555, 261] width 123 height 80
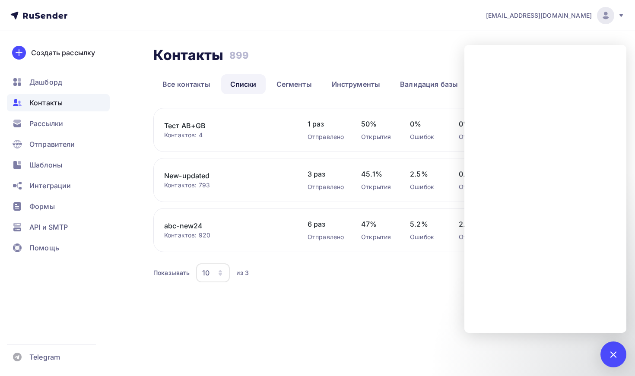
scroll to position [0, 0]
